Goal: Navigation & Orientation: Find specific page/section

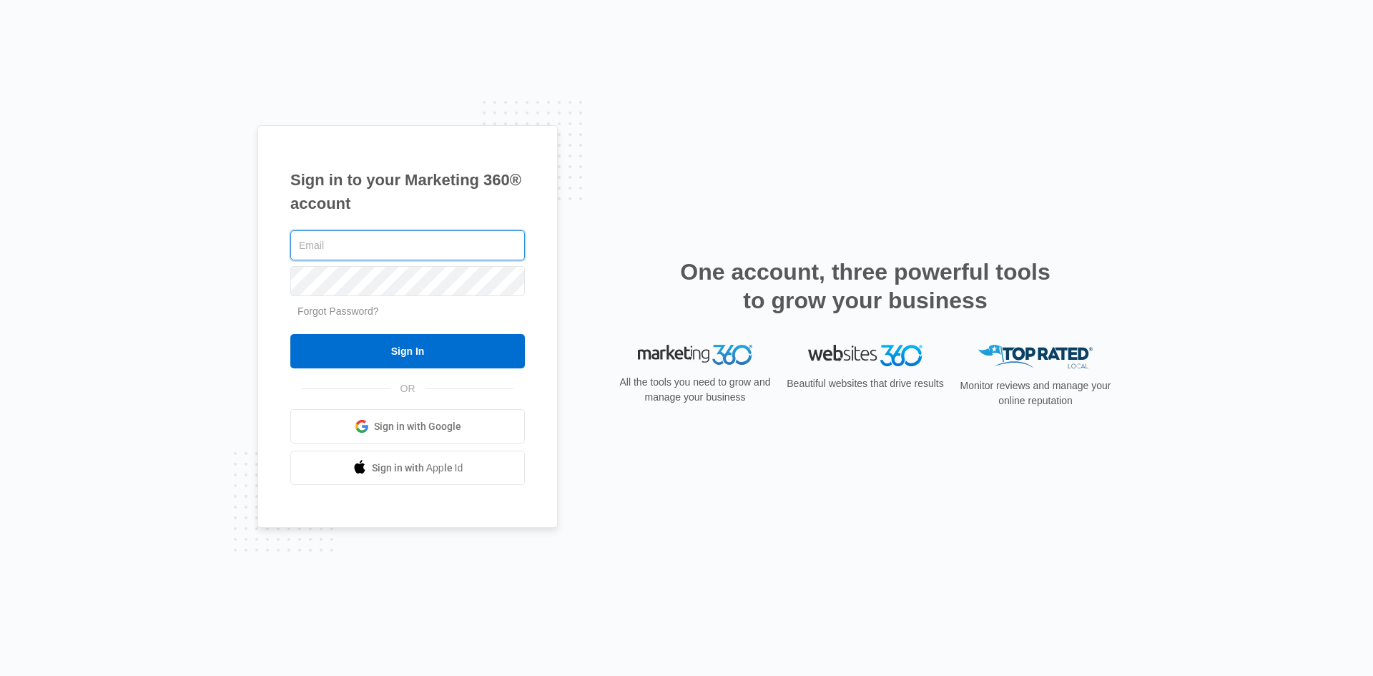
click at [352, 234] on input "text" at bounding box center [407, 245] width 235 height 30
type input "[PERSON_NAME][EMAIL_ADDRESS][PERSON_NAME][DOMAIN_NAME]"
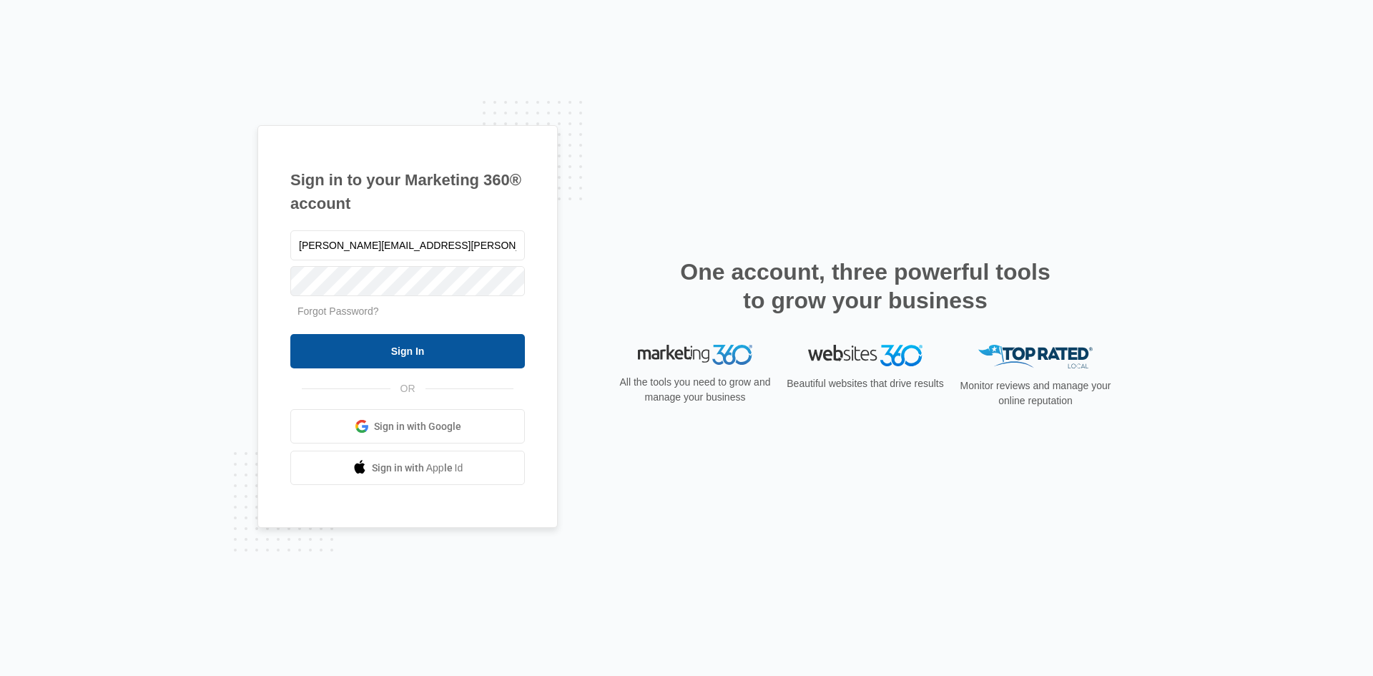
click at [403, 356] on input "Sign In" at bounding box center [407, 351] width 235 height 34
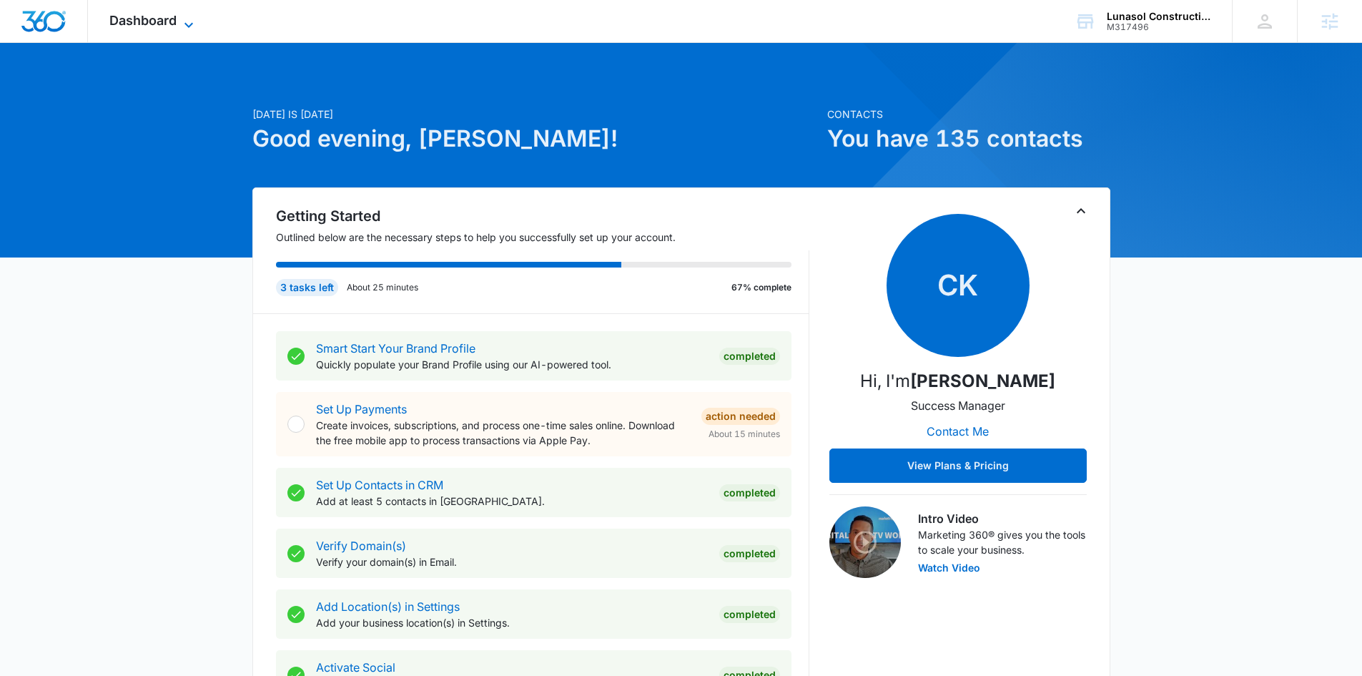
click at [158, 15] on span "Dashboard" at bounding box center [142, 20] width 67 height 15
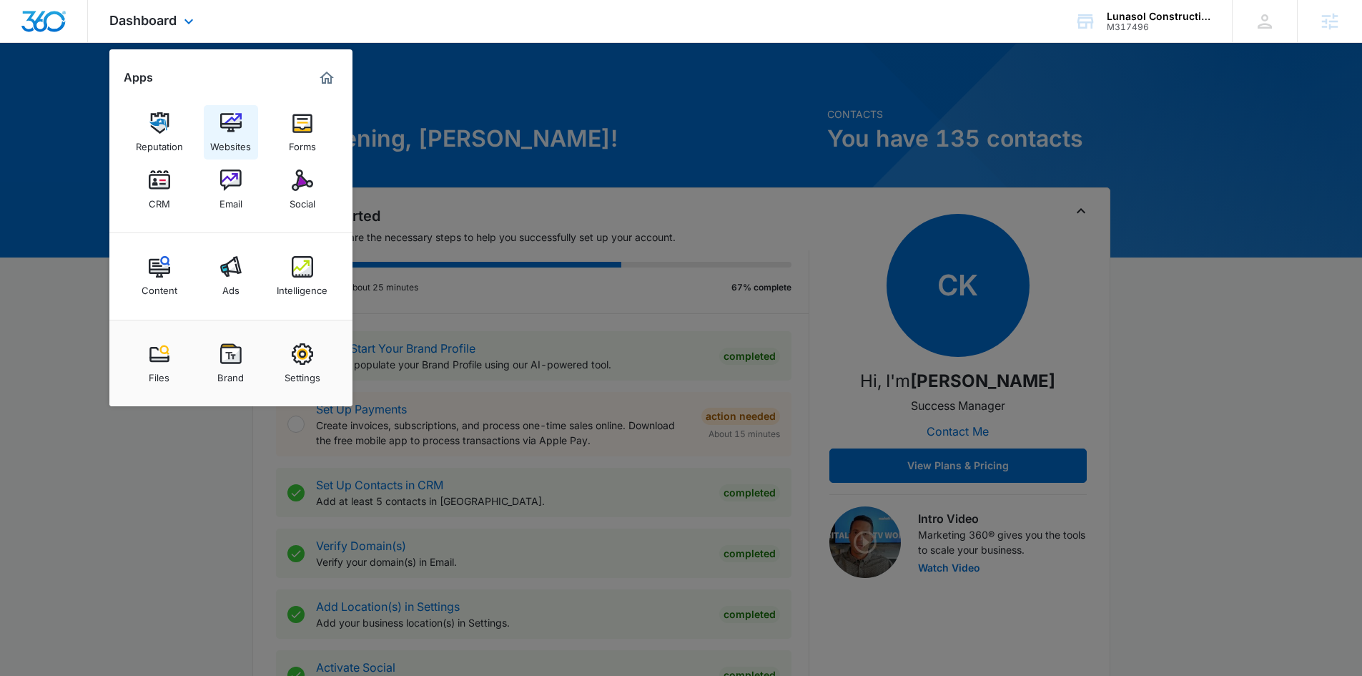
click at [240, 112] on link "Websites" at bounding box center [231, 132] width 54 height 54
